Goal: Transaction & Acquisition: Purchase product/service

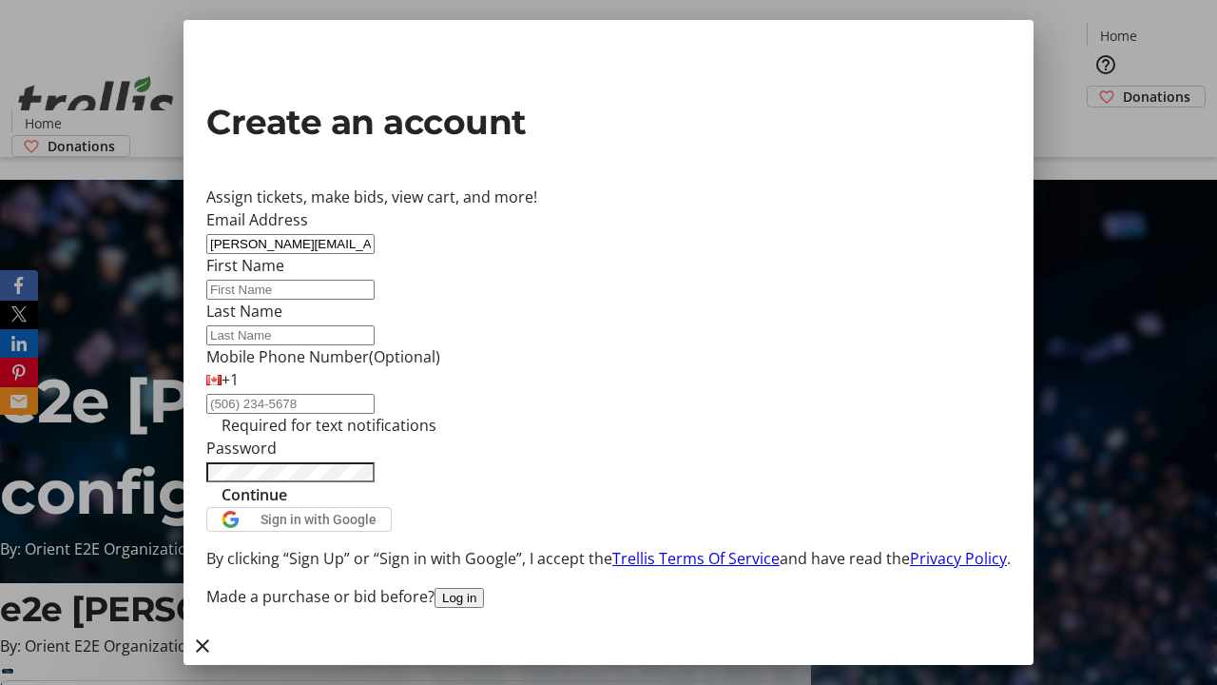
type input "[PERSON_NAME][EMAIL_ADDRESS][DOMAIN_NAME]"
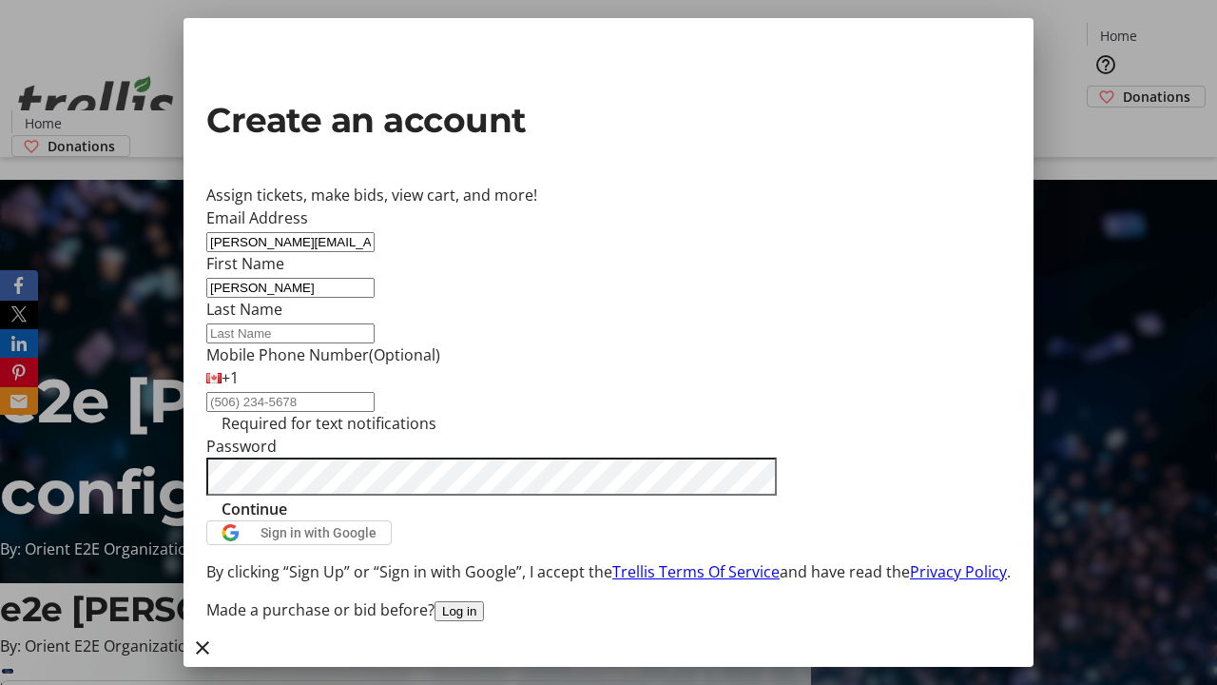
type input "[PERSON_NAME]"
click at [287, 520] on span "Continue" at bounding box center [255, 508] width 66 height 23
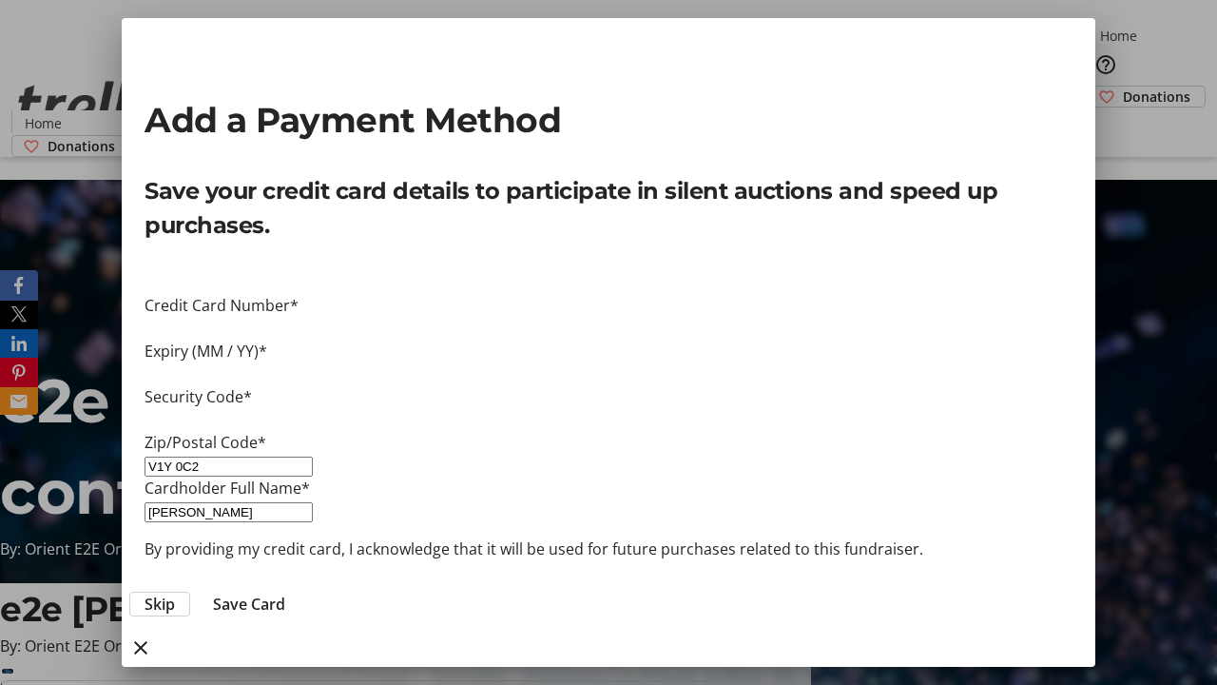
type input "V1Y 0C2"
click at [285, 593] on span "Save Card" at bounding box center [249, 604] width 72 height 23
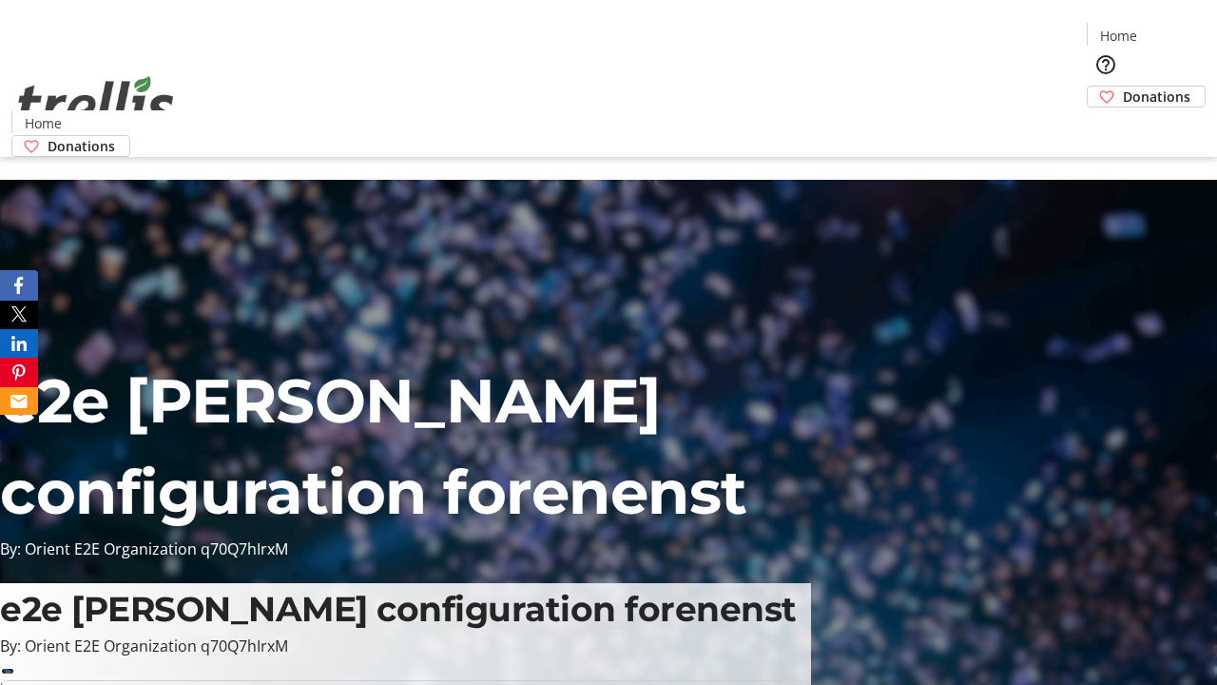
click at [1123, 87] on span "Donations" at bounding box center [1157, 97] width 68 height 20
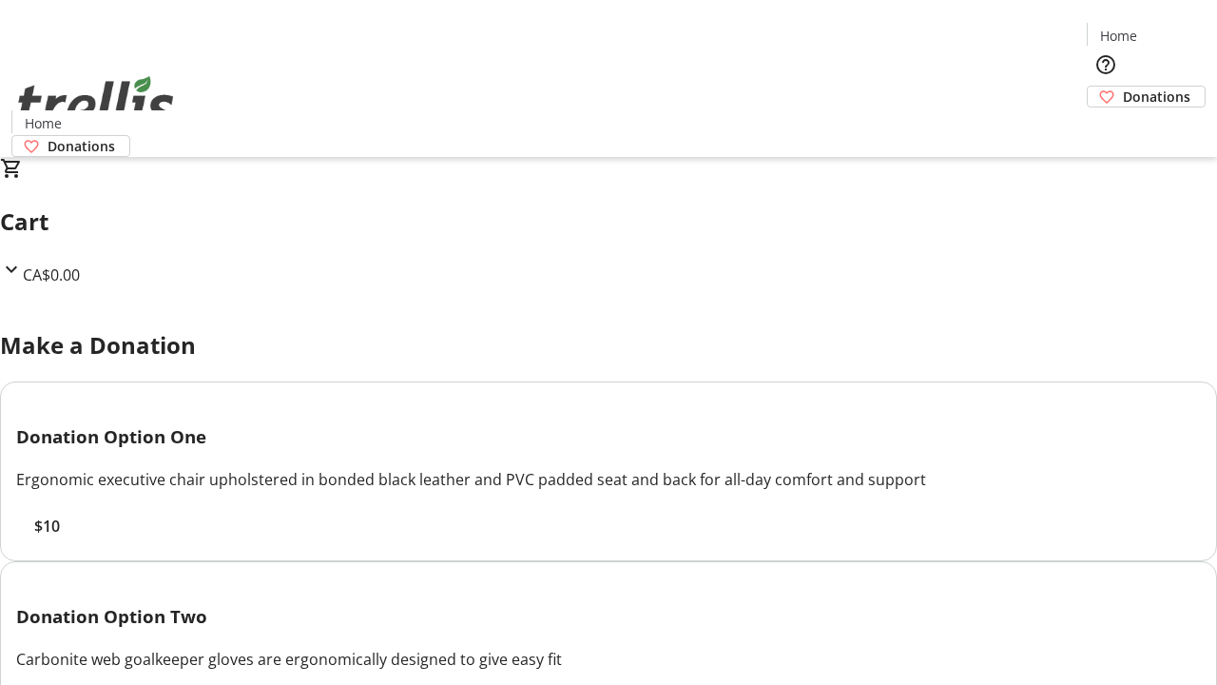
click at [60, 537] on span "$10" at bounding box center [47, 526] width 26 height 23
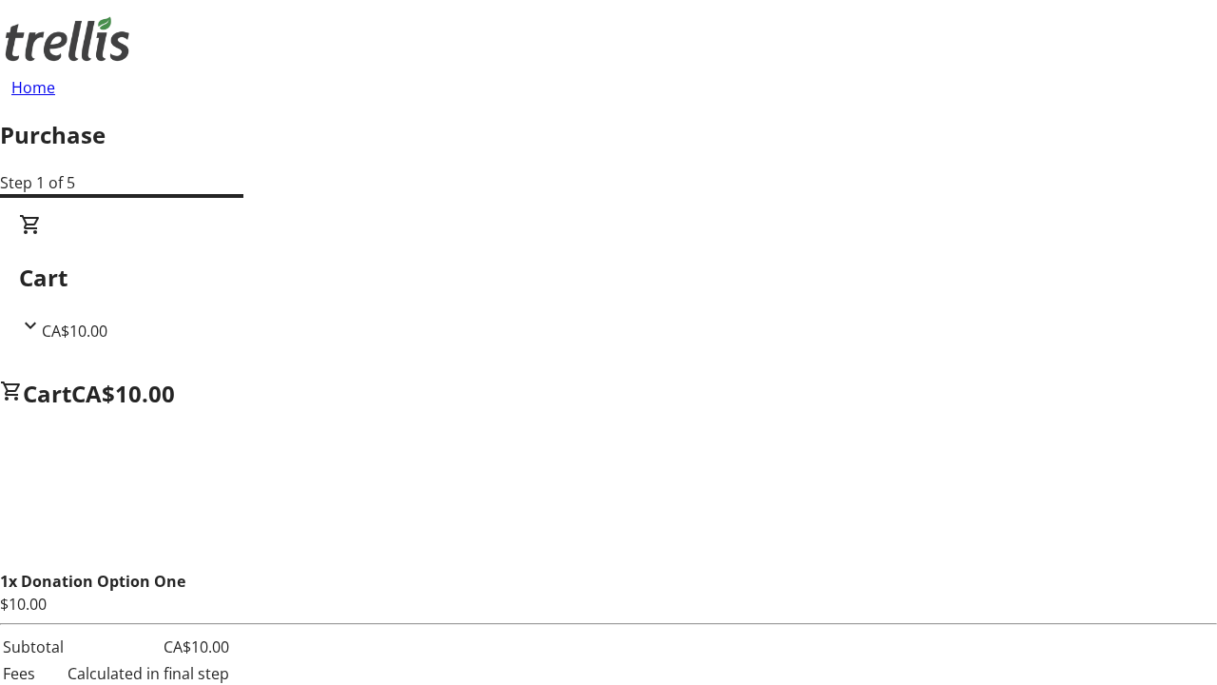
select select "CA"
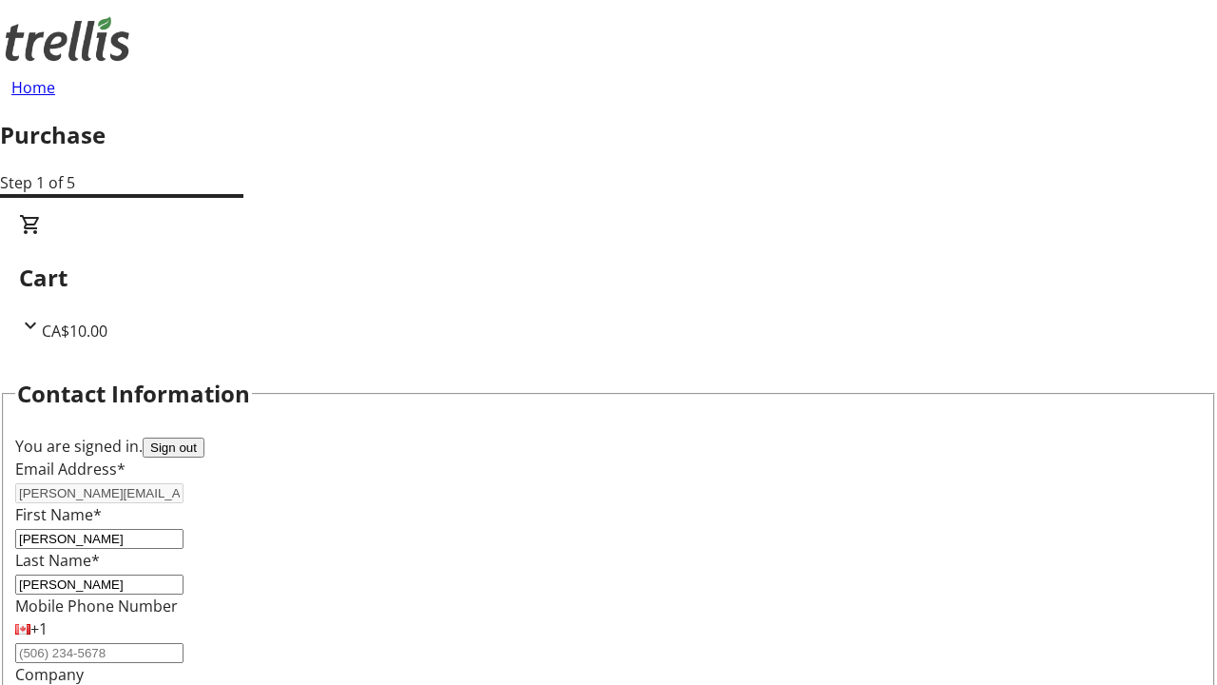
select select "BC"
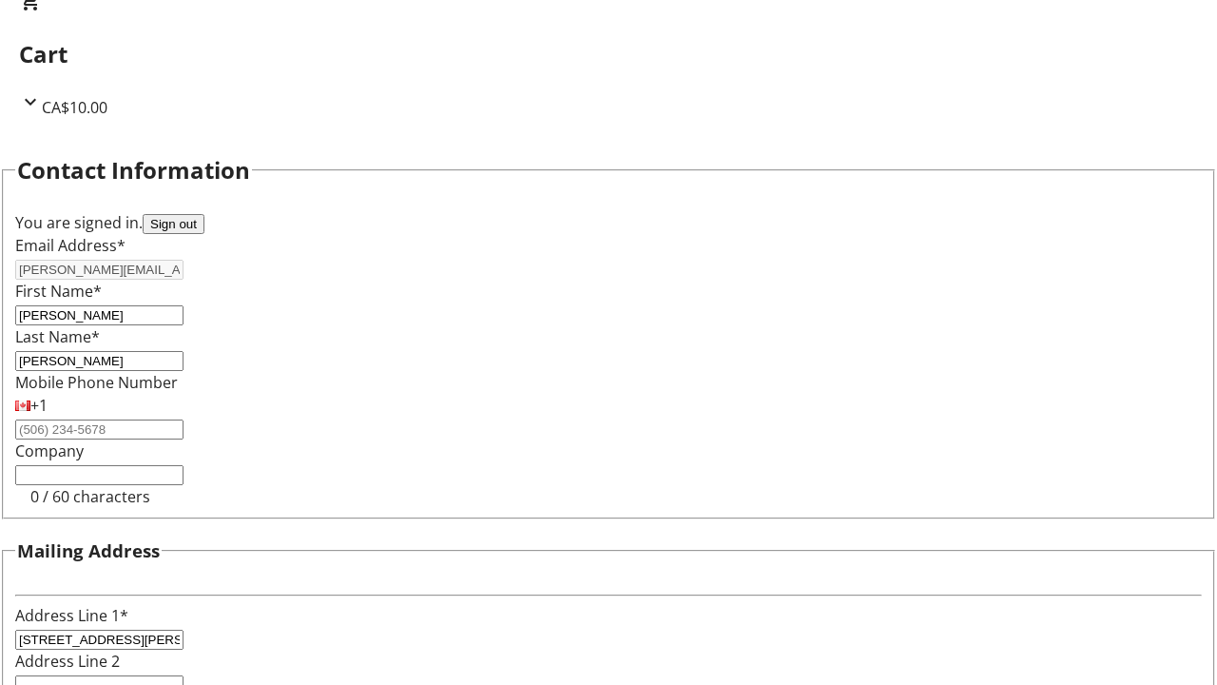
type input "Kelowna"
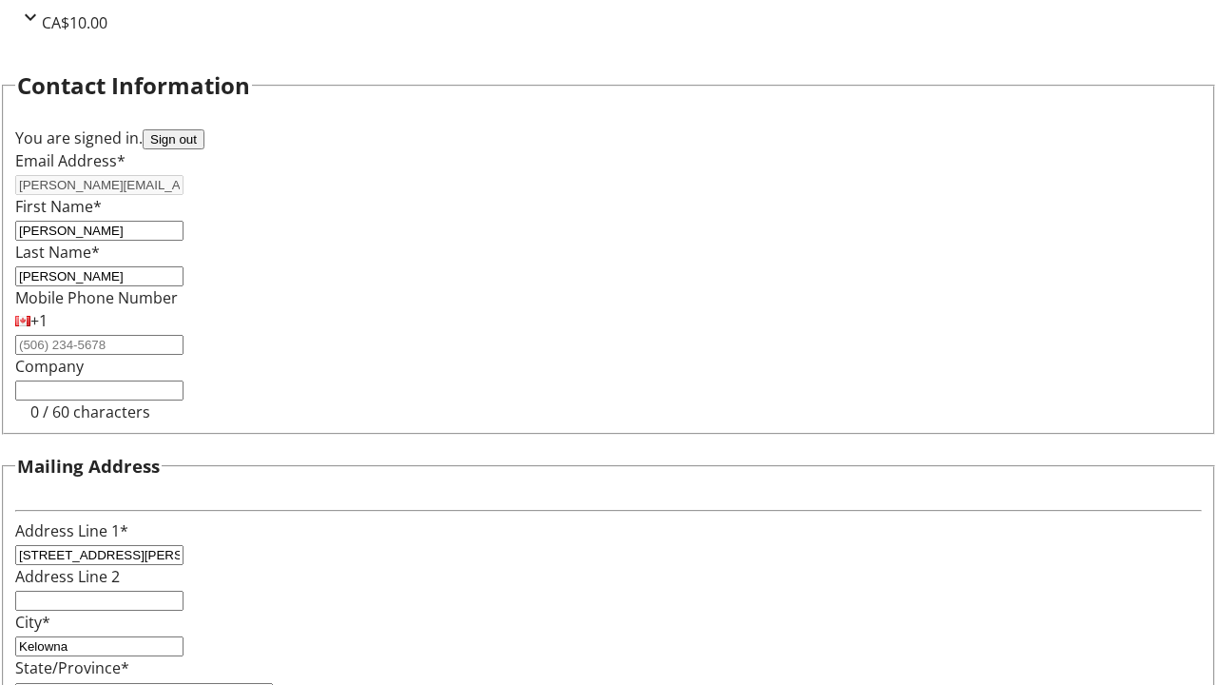
type input "V1Y 0C2"
